Goal: Use online tool/utility: Utilize a website feature to perform a specific function

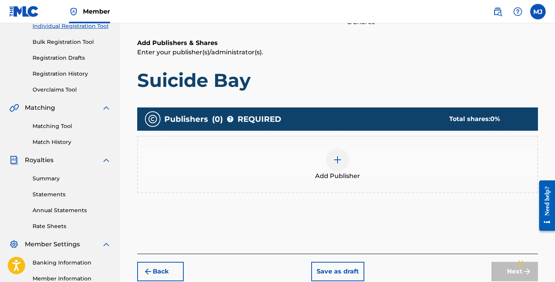
scroll to position [108, 0]
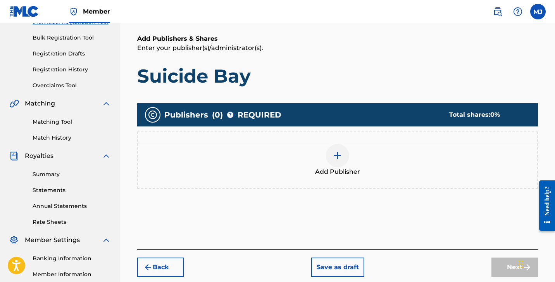
click at [63, 124] on link "Matching Tool" at bounding box center [72, 122] width 78 height 8
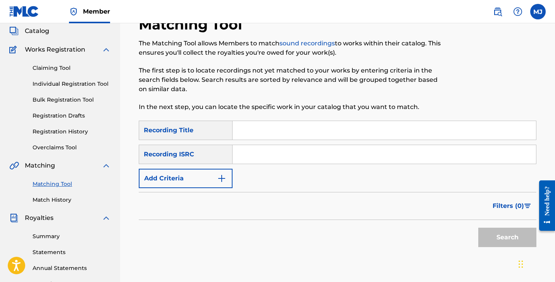
scroll to position [54, 0]
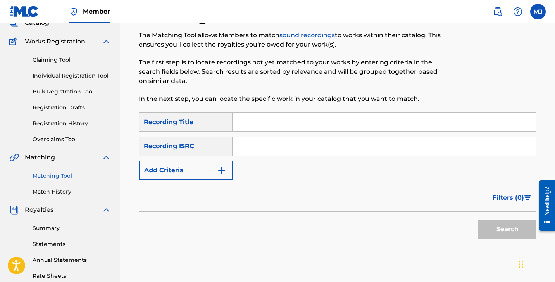
click at [293, 121] on input "Search Form" at bounding box center [385, 122] width 304 height 19
type input "Suicide Bay"
click at [501, 230] on button "Search" at bounding box center [507, 228] width 58 height 19
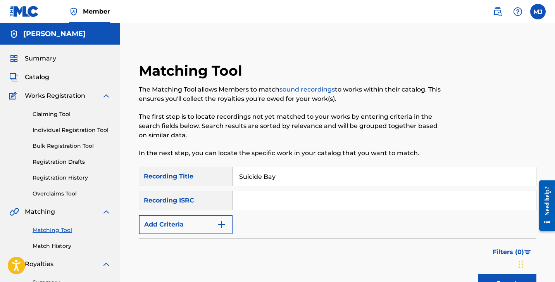
scroll to position [0, 0]
click at [180, 225] on button "Add Criteria" at bounding box center [186, 224] width 94 height 19
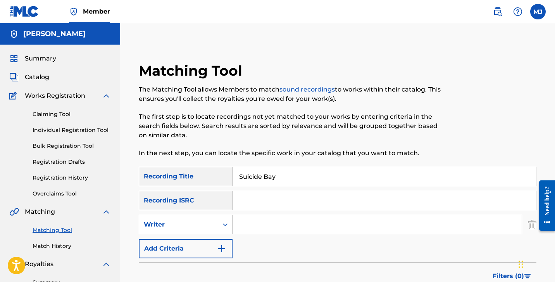
click at [177, 251] on button "Add Criteria" at bounding box center [186, 248] width 94 height 19
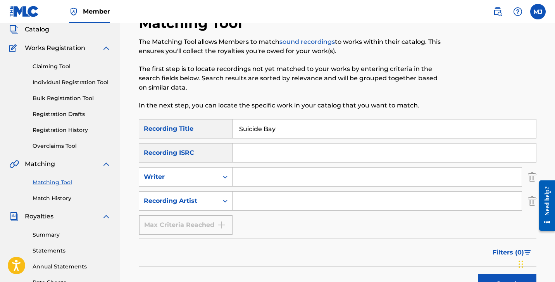
scroll to position [61, 0]
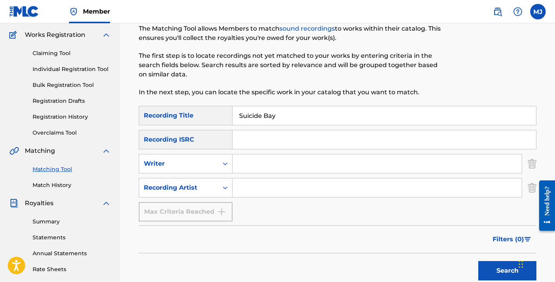
click at [256, 197] on div "Search Form" at bounding box center [378, 187] width 290 height 19
click at [257, 195] on input "Search Form" at bounding box center [377, 187] width 289 height 19
type input "[PERSON_NAME] Bay"
click at [507, 271] on button "Search" at bounding box center [507, 270] width 58 height 19
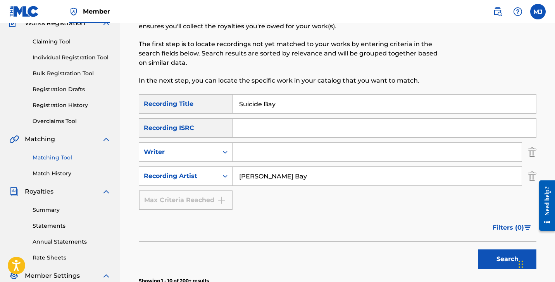
scroll to position [72, 0]
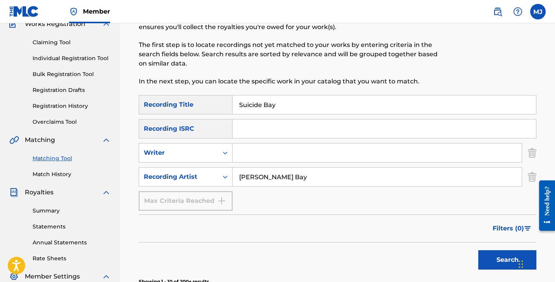
click at [57, 43] on link "Claiming Tool" at bounding box center [72, 42] width 78 height 8
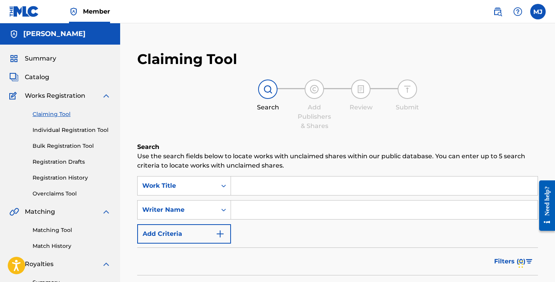
click at [255, 209] on input "Search Form" at bounding box center [384, 209] width 307 height 19
type input "[PERSON_NAME] Bay"
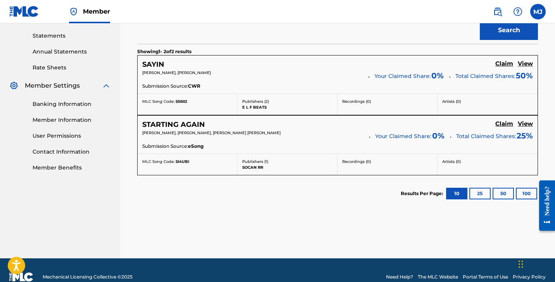
scroll to position [262, 0]
click at [522, 192] on button "100" at bounding box center [526, 194] width 21 height 12
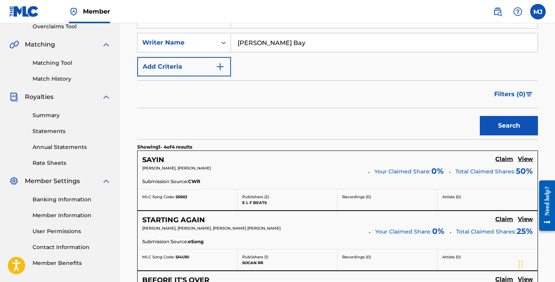
scroll to position [61, 0]
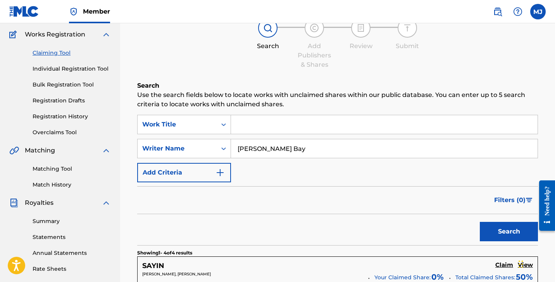
click at [250, 121] on input "Search Form" at bounding box center [384, 124] width 307 height 19
type input "Suicide Bay"
click at [509, 231] on button "Search" at bounding box center [509, 231] width 58 height 19
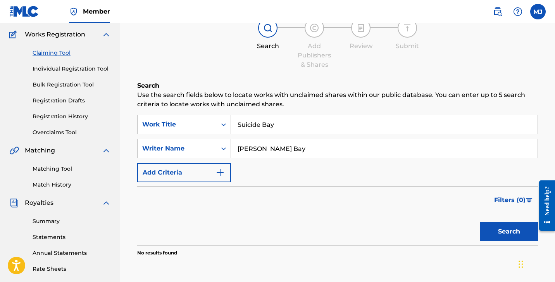
scroll to position [125, 0]
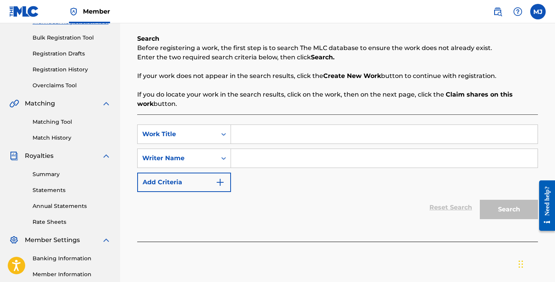
scroll to position [29, 0]
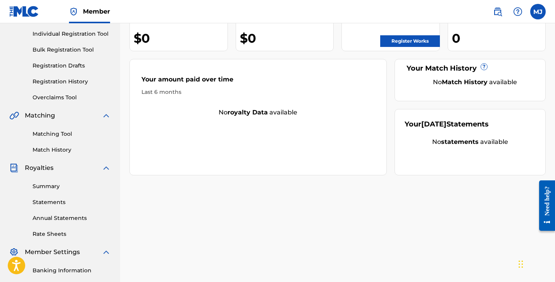
scroll to position [85, 0]
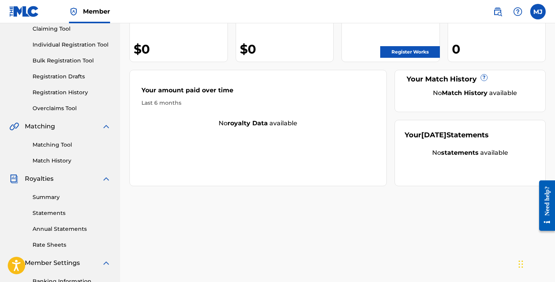
click at [67, 145] on link "Matching Tool" at bounding box center [72, 145] width 78 height 8
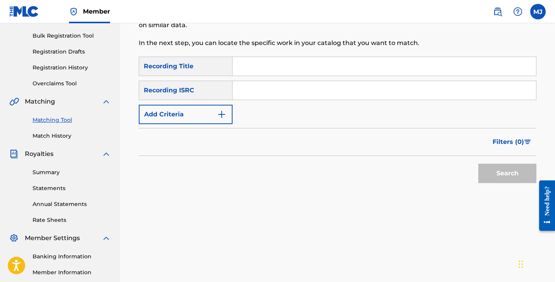
scroll to position [90, 0]
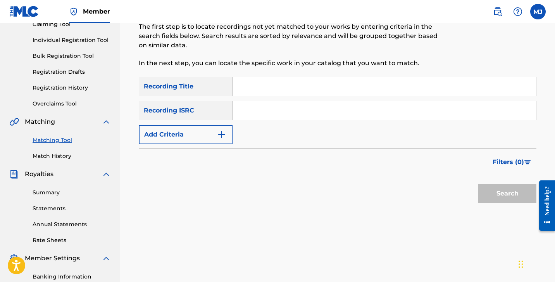
click at [266, 92] on input "Search Form" at bounding box center [385, 86] width 304 height 19
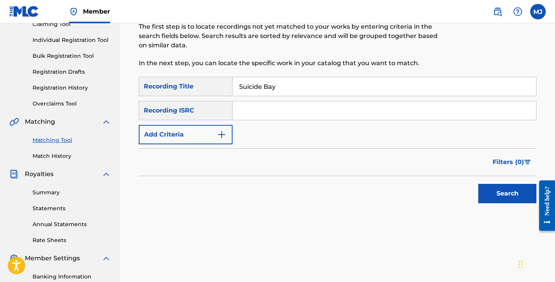
type input "Suicide Bay"
click at [183, 139] on button "Add Criteria" at bounding box center [186, 134] width 94 height 19
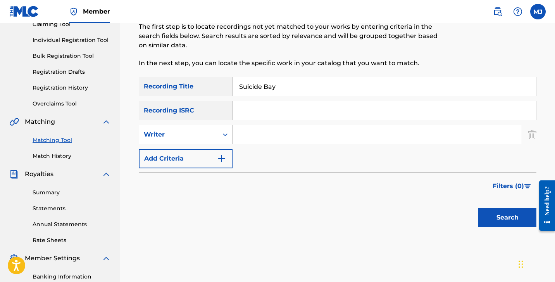
click at [267, 129] on input "Search Form" at bounding box center [377, 134] width 289 height 19
type input "[PERSON_NAME] Bay"
click at [507, 217] on button "Search" at bounding box center [507, 217] width 58 height 19
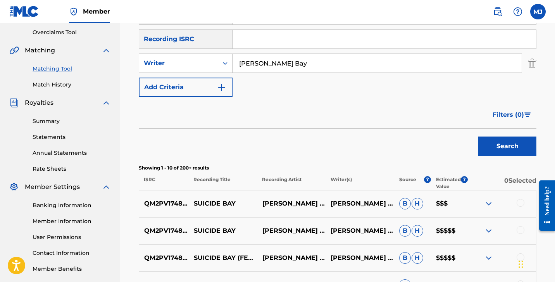
scroll to position [166, 0]
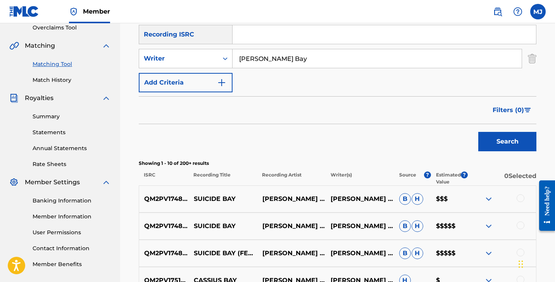
click at [223, 198] on p "SUICIDE BAY" at bounding box center [223, 198] width 69 height 9
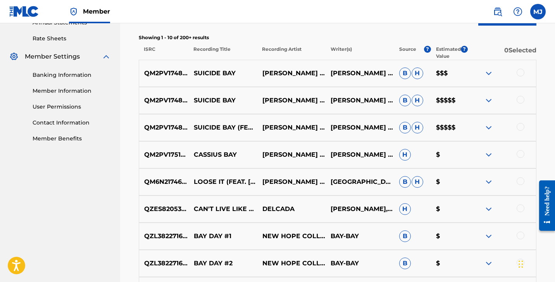
scroll to position [261, 0]
